Goal: Task Accomplishment & Management: Manage account settings

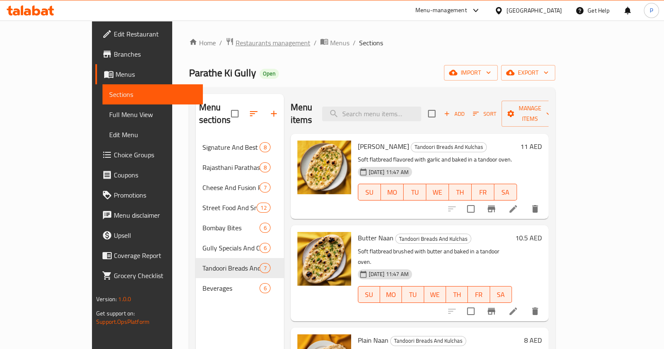
click at [236, 43] on span "Restaurants management" at bounding box center [273, 43] width 75 height 10
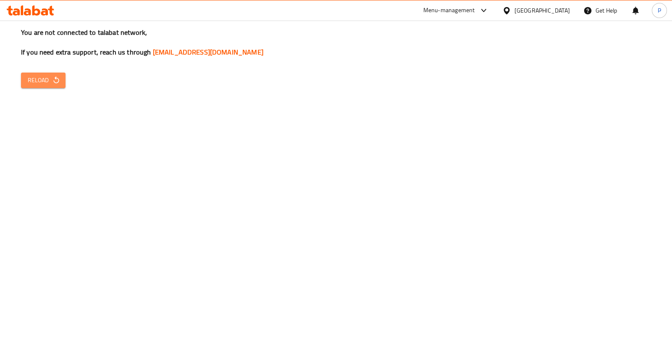
click at [40, 80] on span "Reload" at bounding box center [43, 80] width 31 height 10
click at [57, 74] on button "Reload" at bounding box center [43, 81] width 45 height 16
click at [44, 82] on span "Reload" at bounding box center [43, 80] width 31 height 10
